Goal: Task Accomplishment & Management: Manage account settings

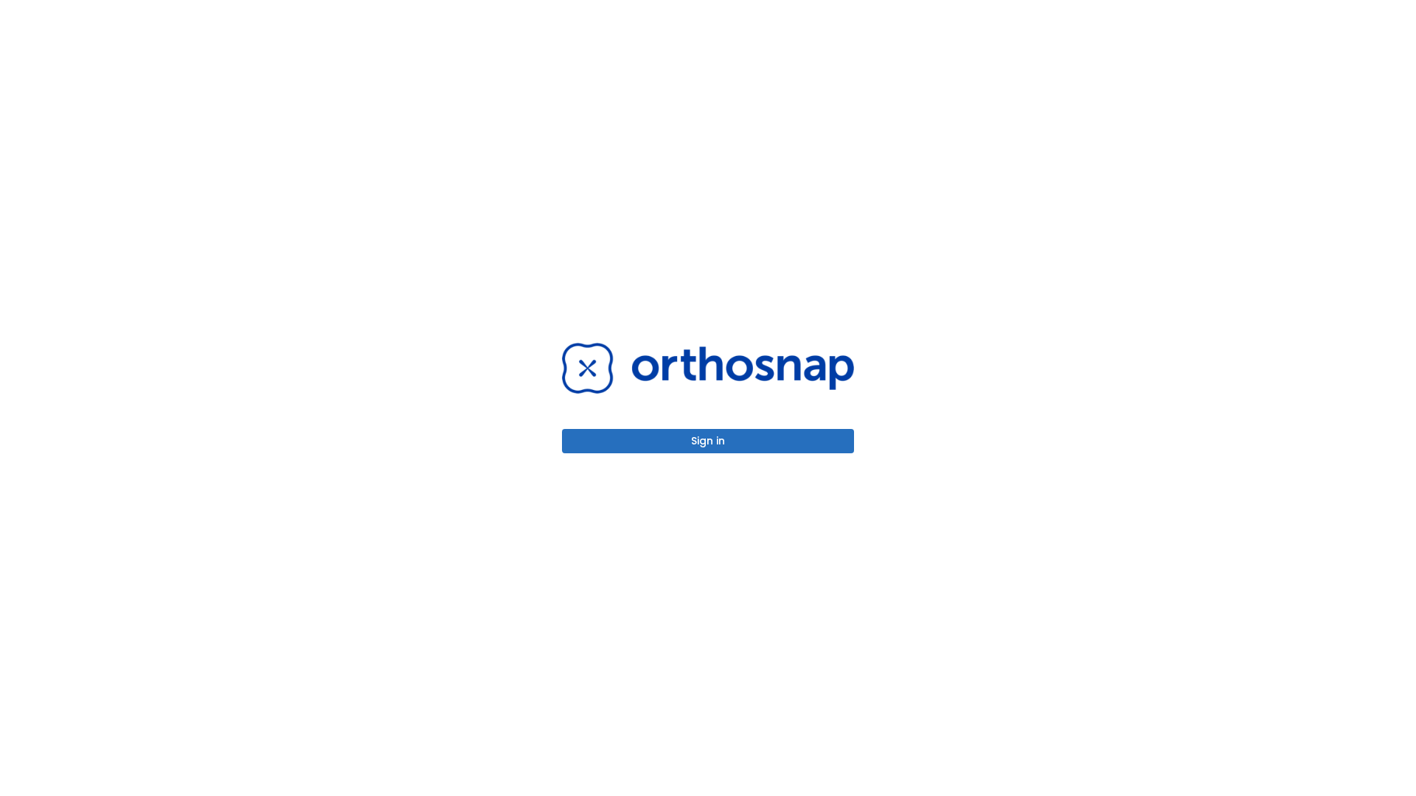
click at [708, 441] on button "Sign in" at bounding box center [708, 441] width 292 height 24
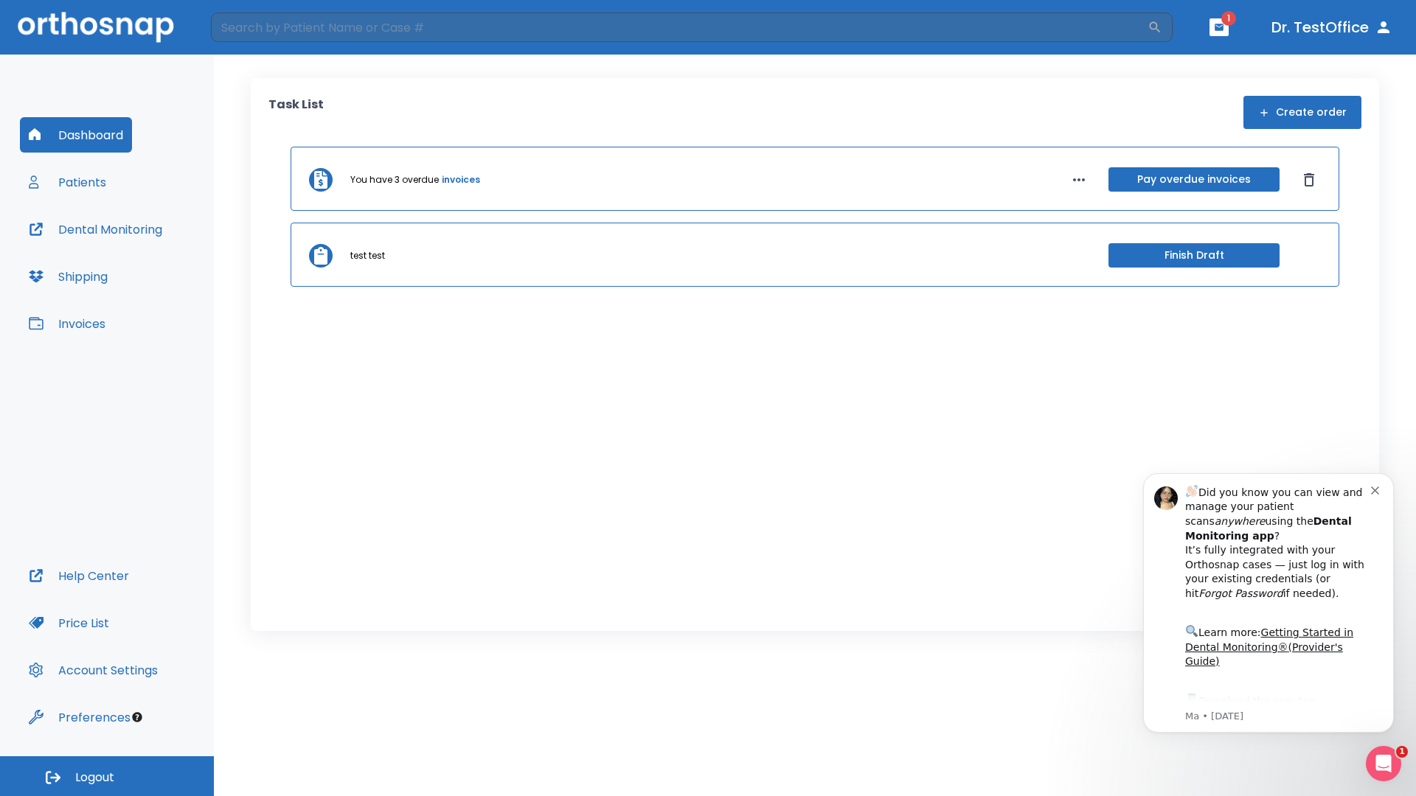
click at [107, 777] on span "Logout" at bounding box center [94, 778] width 39 height 16
